Goal: Task Accomplishment & Management: Complete application form

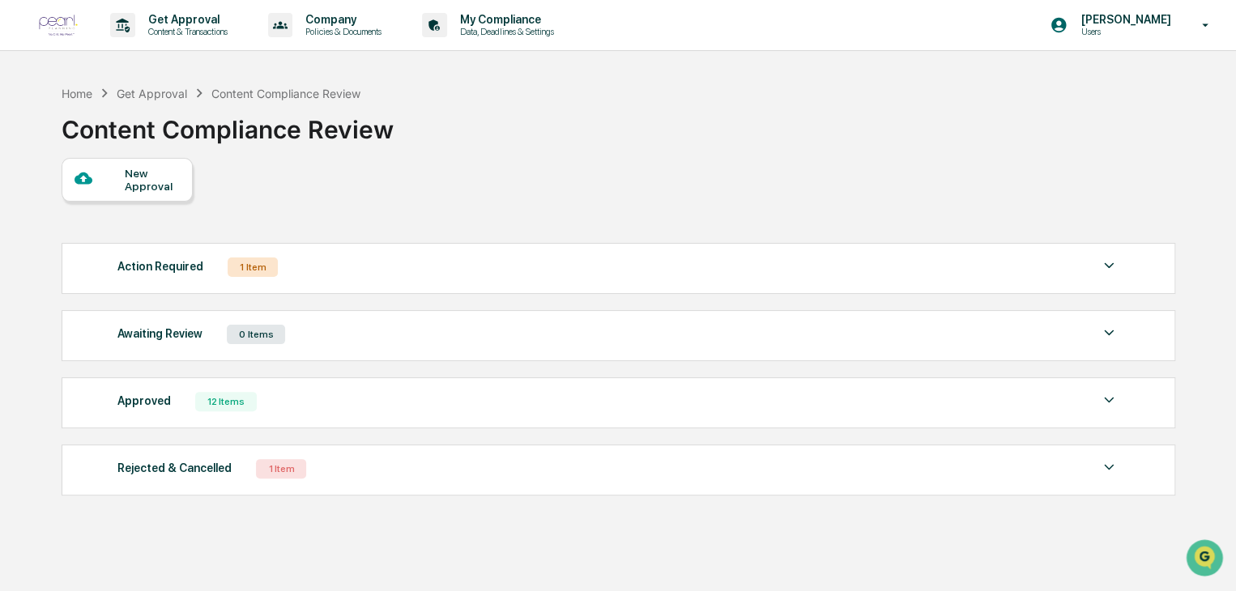
drag, startPoint x: 368, startPoint y: 466, endPoint x: 309, endPoint y: 470, distance: 59.3
click at [309, 470] on div "Rejected & Cancelled 1 Item" at bounding box center [617, 469] width 1001 height 23
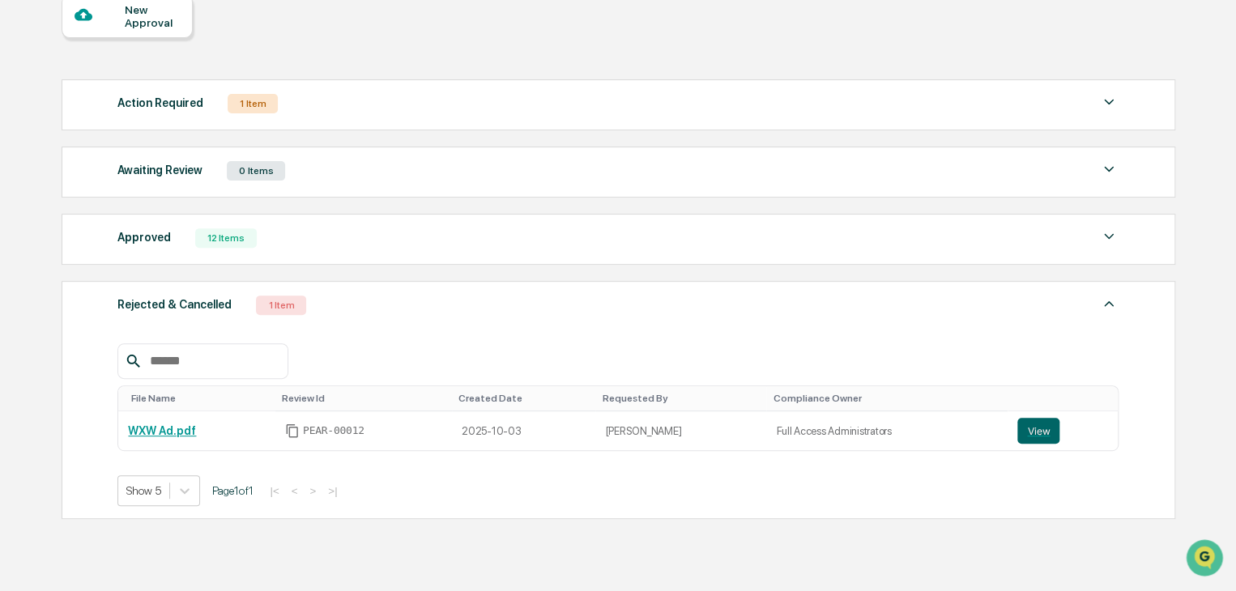
scroll to position [162, 0]
click at [331, 114] on div "Action Required 1 Item" at bounding box center [617, 105] width 1001 height 23
click at [411, 111] on div "Action Required 1 Item" at bounding box center [617, 105] width 1001 height 23
click at [675, 122] on div "Action Required 1 Item File Name Review Id Created Date Requested By Compliance…" at bounding box center [618, 106] width 1113 height 51
click at [1111, 108] on img at bounding box center [1108, 103] width 19 height 19
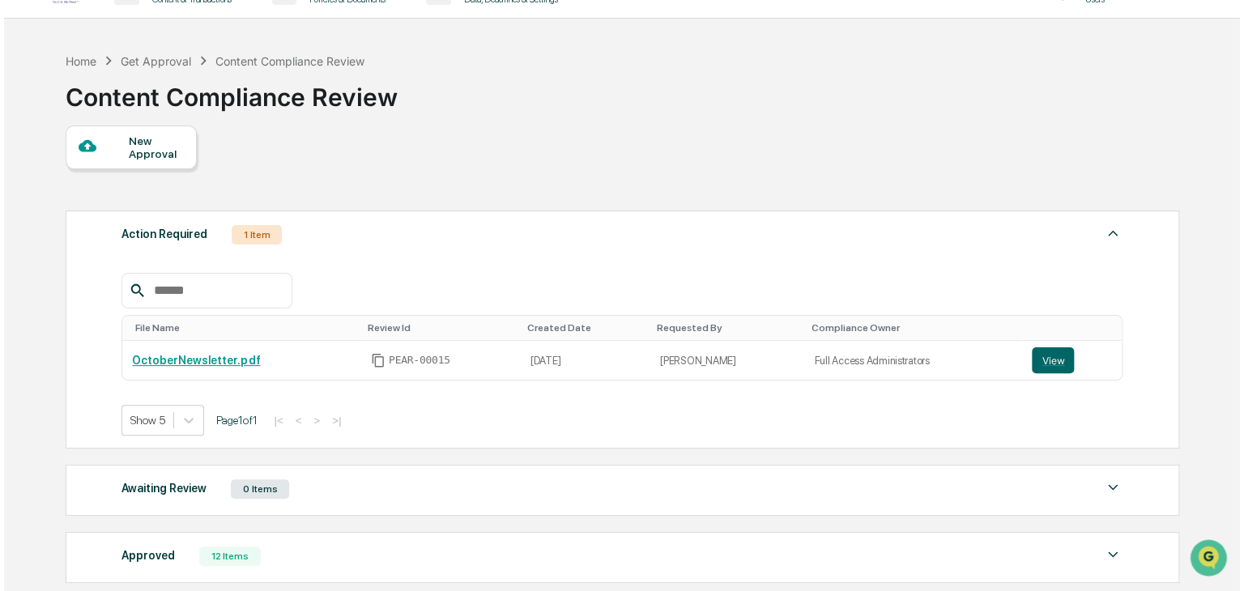
scroll to position [9, 0]
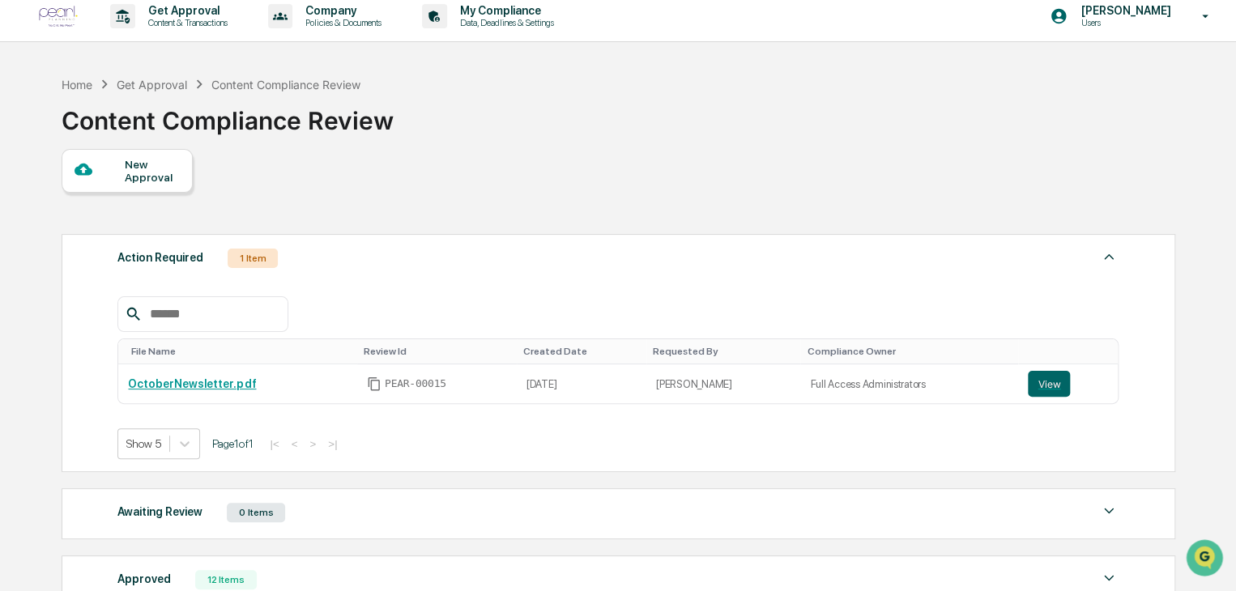
click at [155, 168] on div "New Approval" at bounding box center [152, 171] width 54 height 26
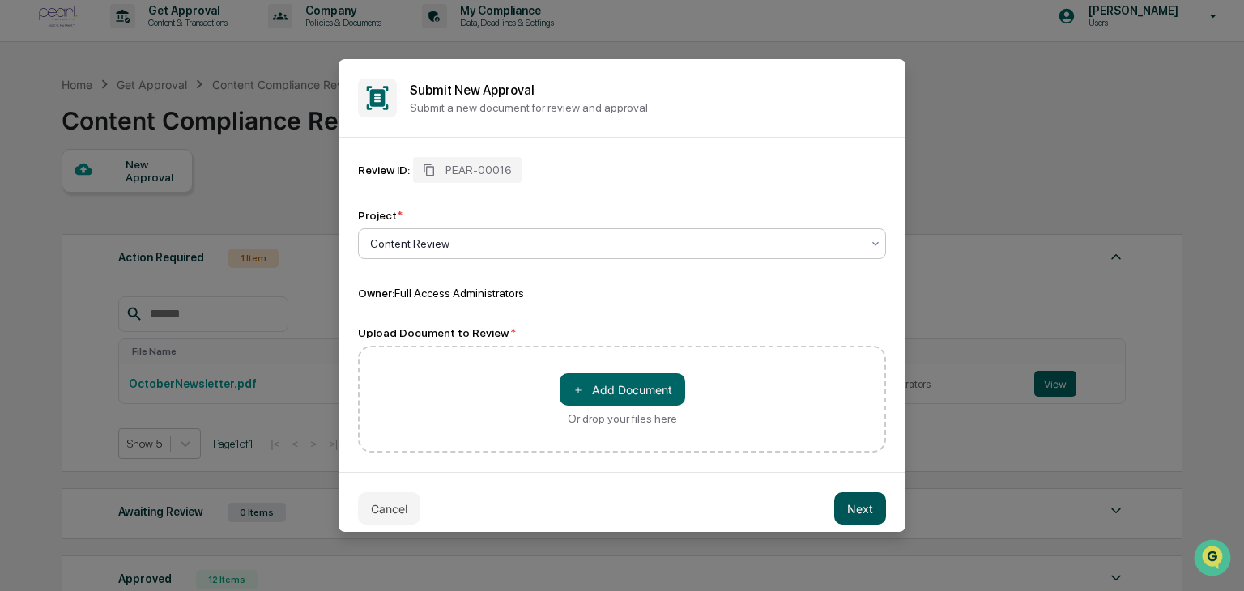
click at [850, 502] on button "Next" at bounding box center [860, 508] width 52 height 32
click at [598, 387] on button "＋ Add Document" at bounding box center [623, 389] width 126 height 32
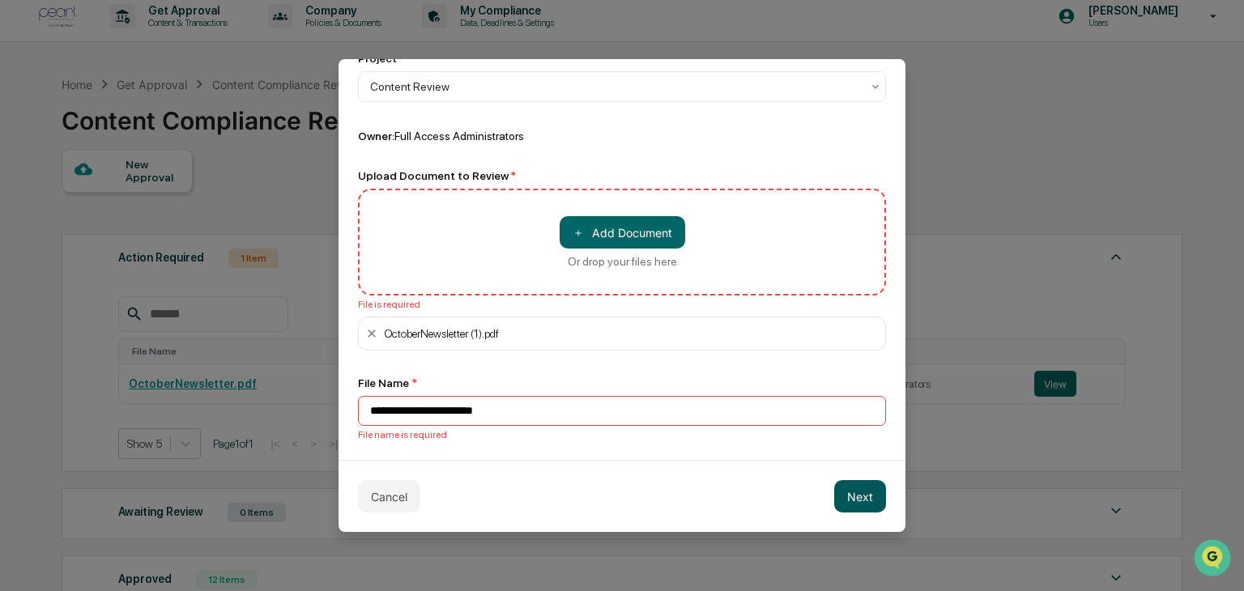
click at [854, 498] on button "Next" at bounding box center [860, 496] width 52 height 32
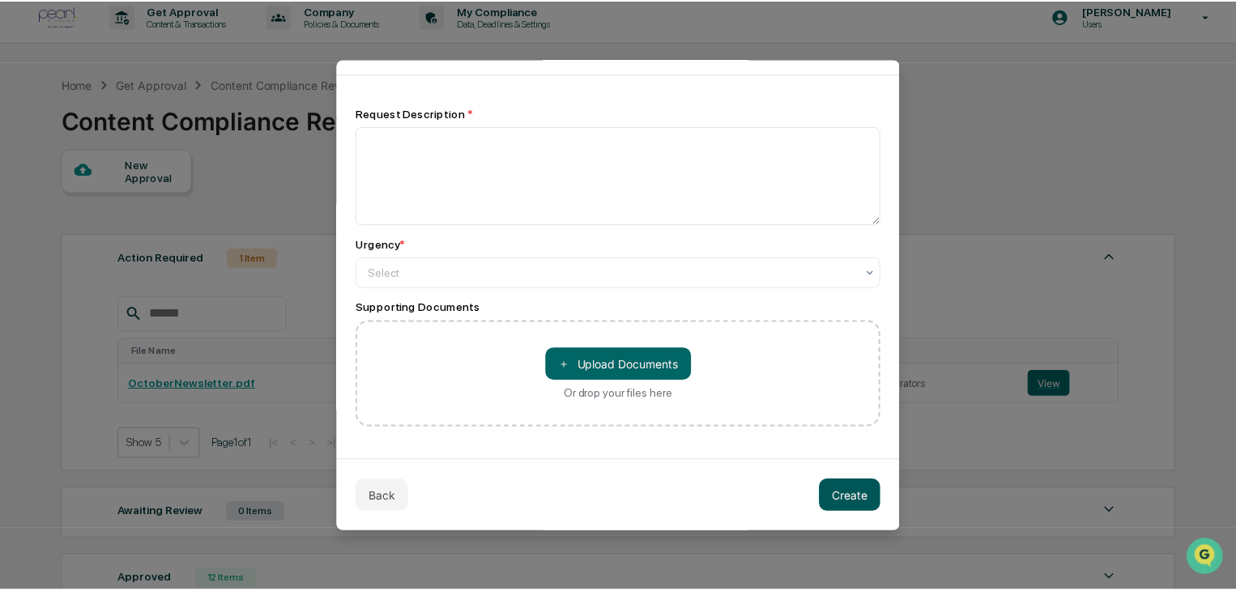
scroll to position [65, 0]
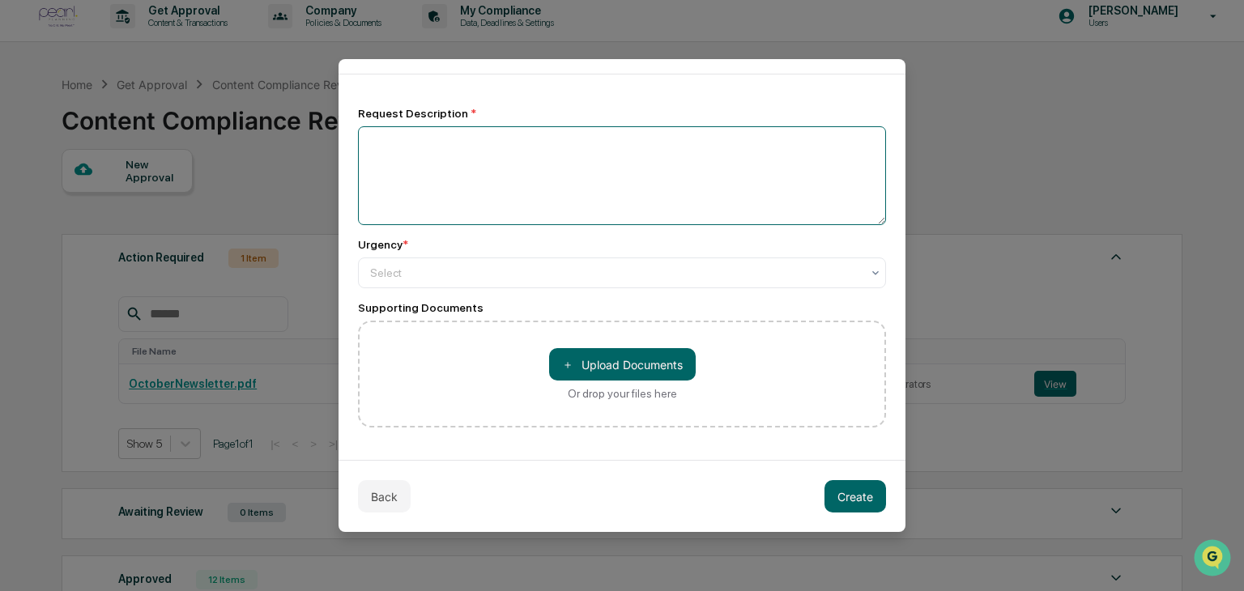
click at [652, 152] on textarea at bounding box center [622, 175] width 528 height 99
type textarea "**********"
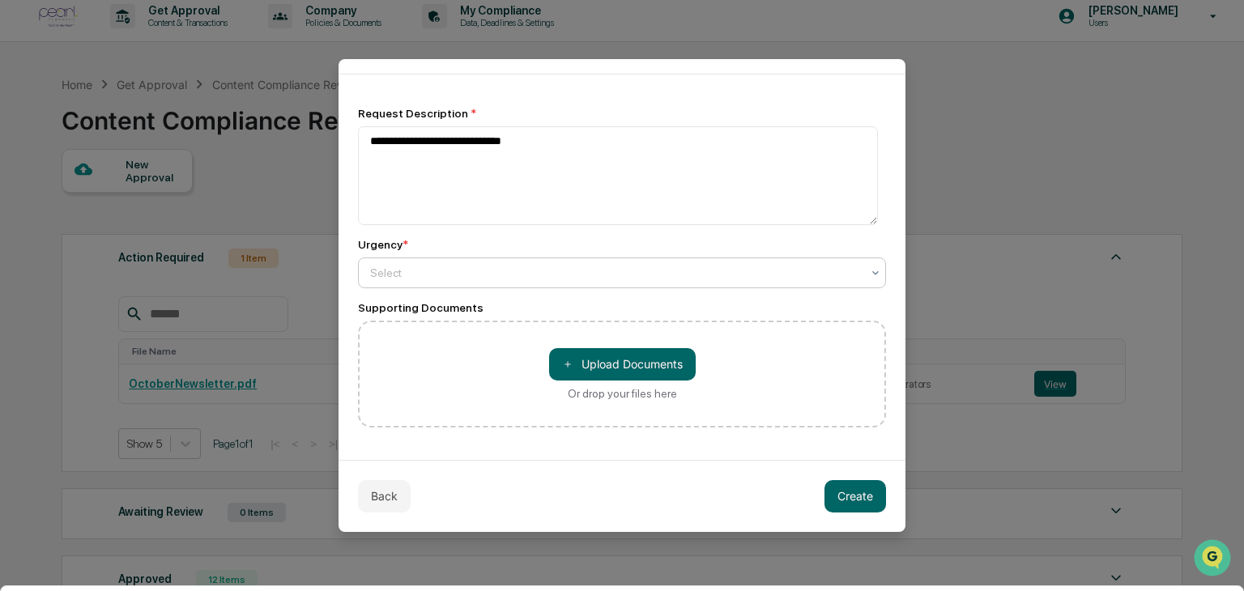
click at [624, 270] on div at bounding box center [615, 273] width 491 height 16
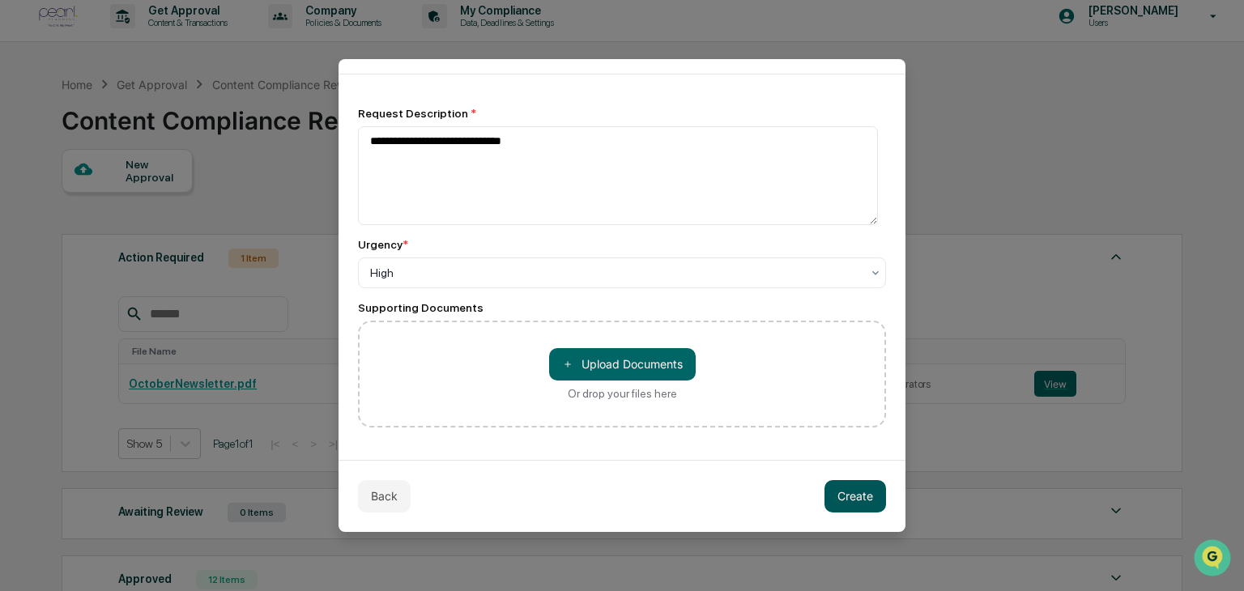
click at [846, 493] on button "Create" at bounding box center [855, 496] width 62 height 32
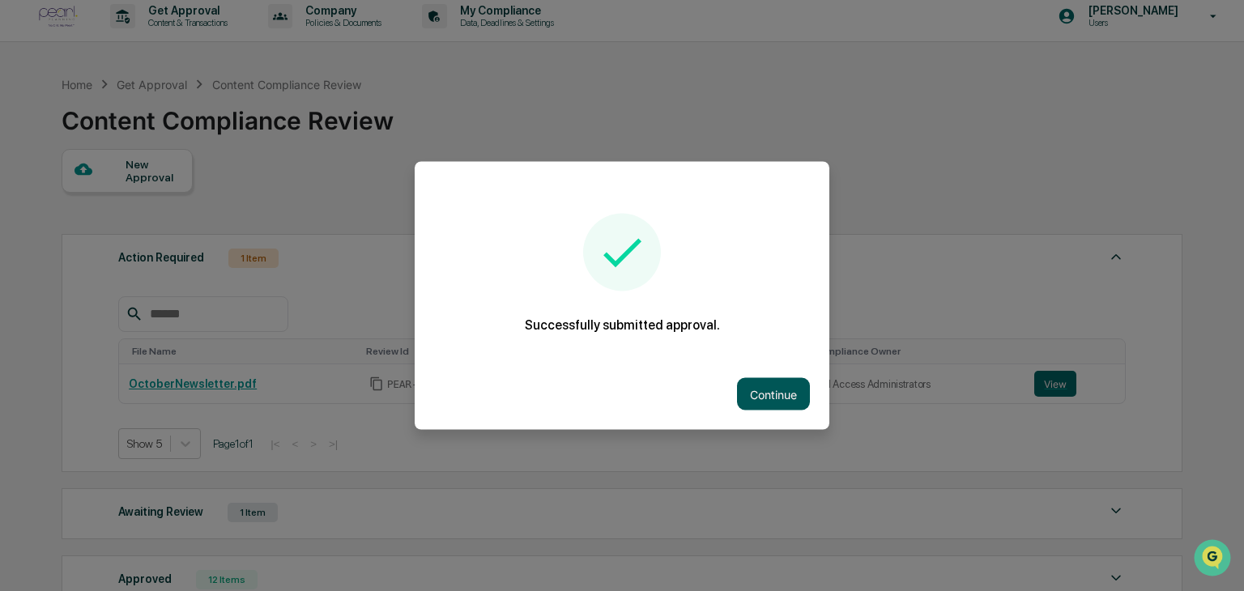
click at [758, 392] on button "Continue" at bounding box center [773, 394] width 73 height 32
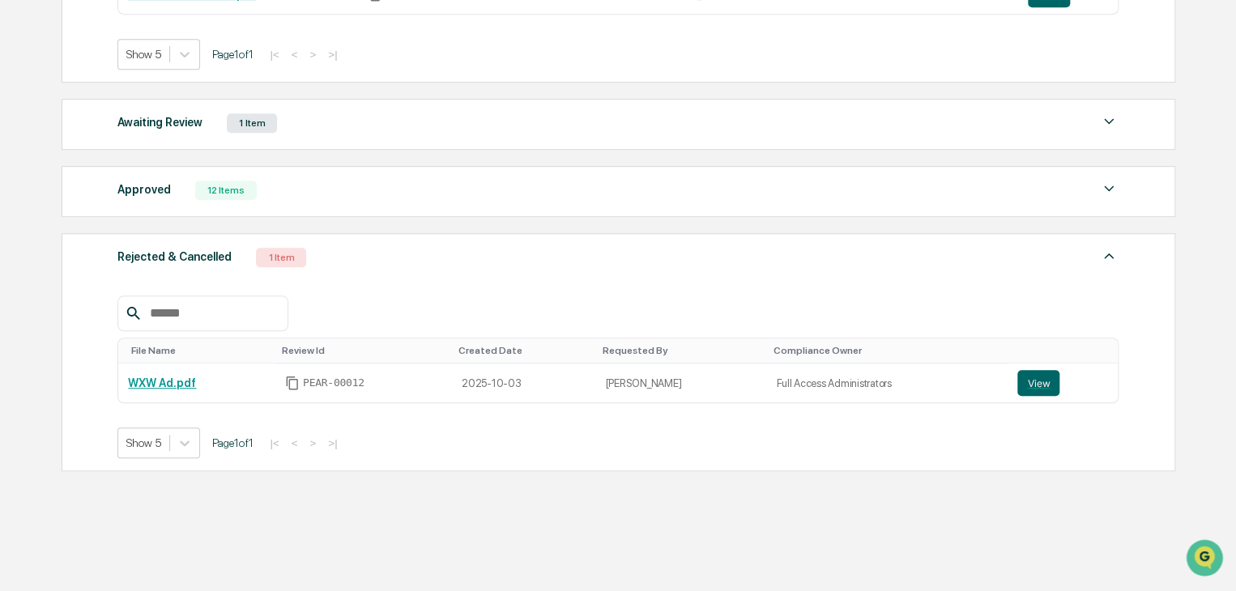
scroll to position [0, 0]
